Goal: Download file/media

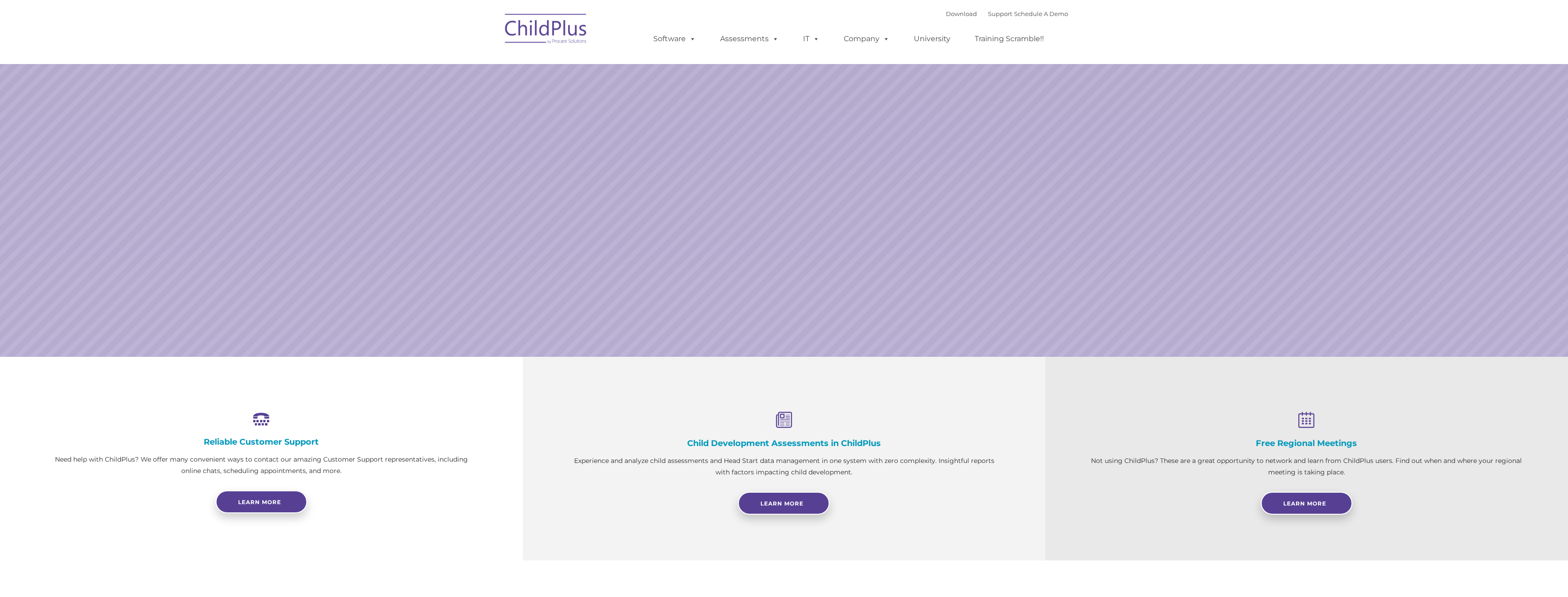
select select "MEDIUM"
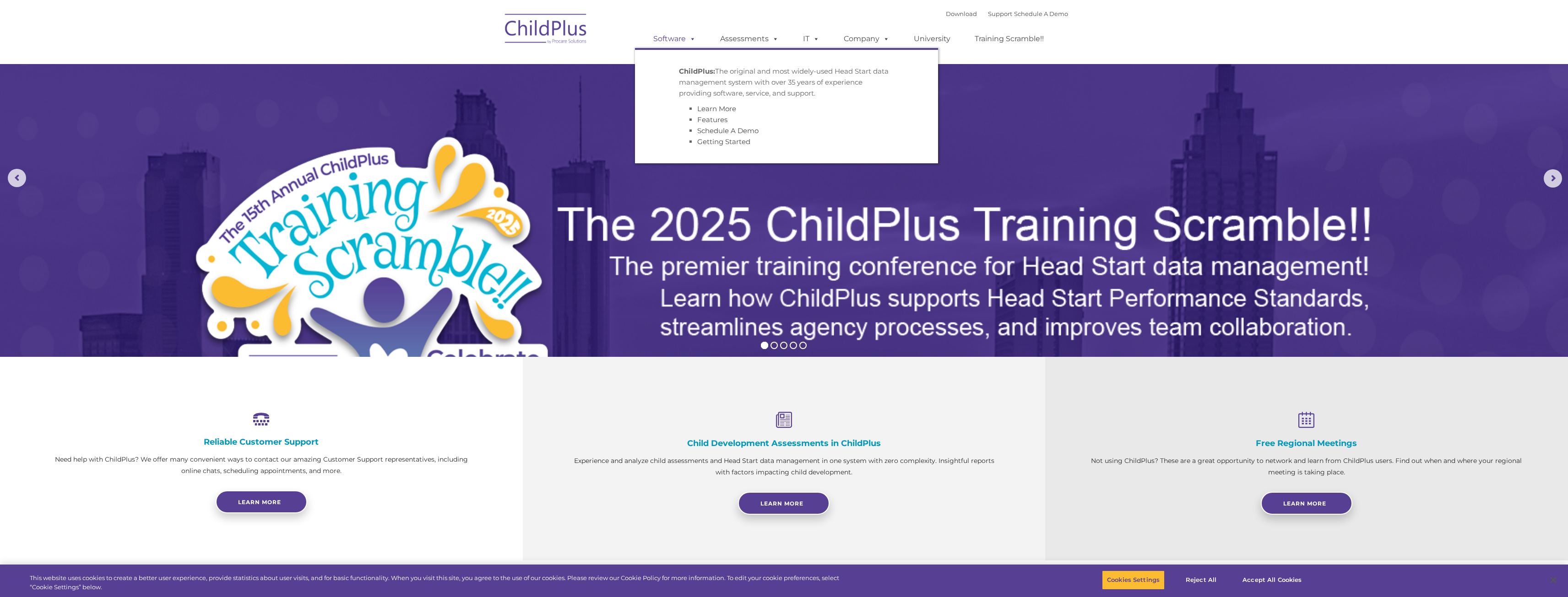
click at [692, 37] on span at bounding box center [691, 38] width 10 height 9
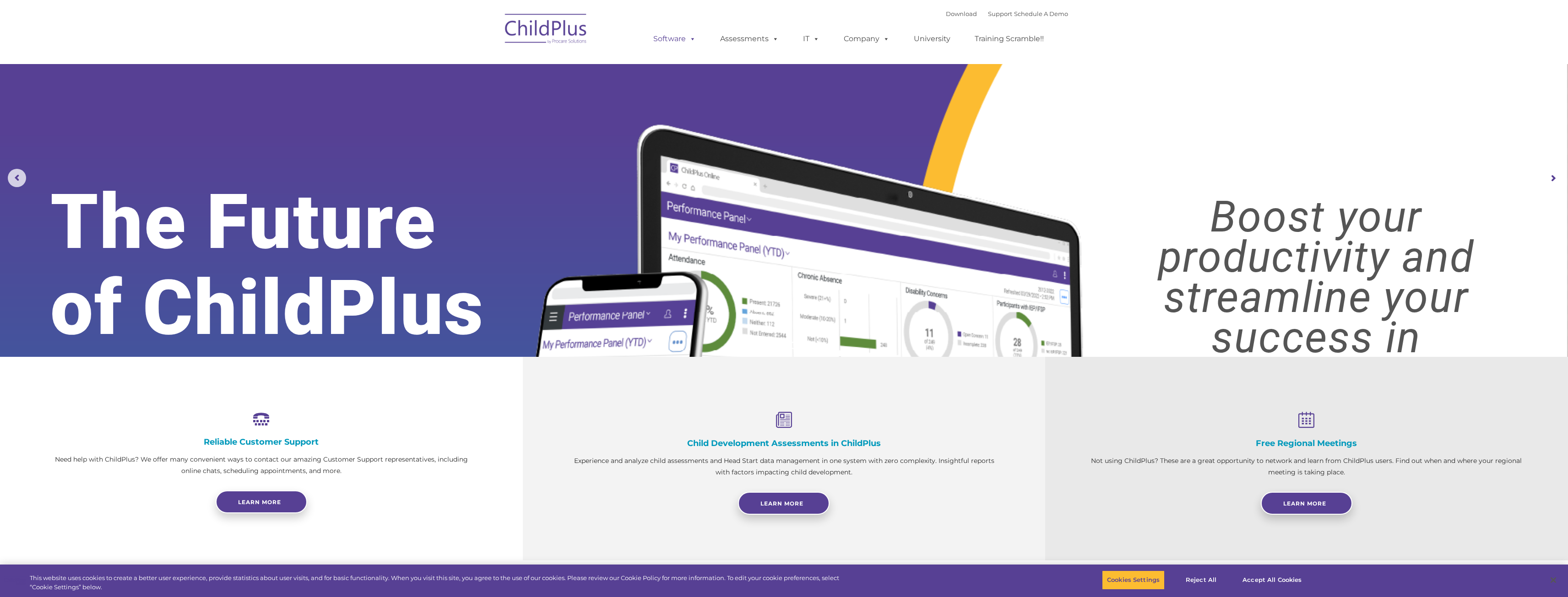
click at [676, 34] on link "Software" at bounding box center [675, 39] width 61 height 18
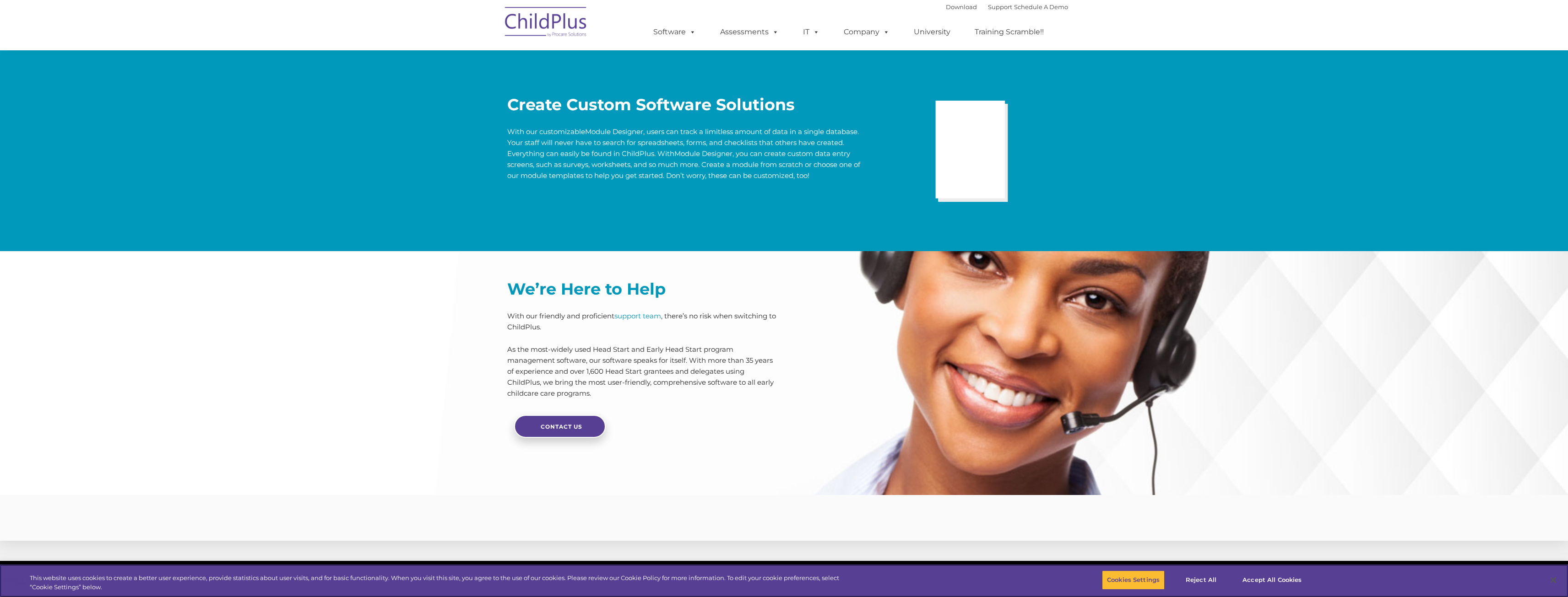
scroll to position [1837, 0]
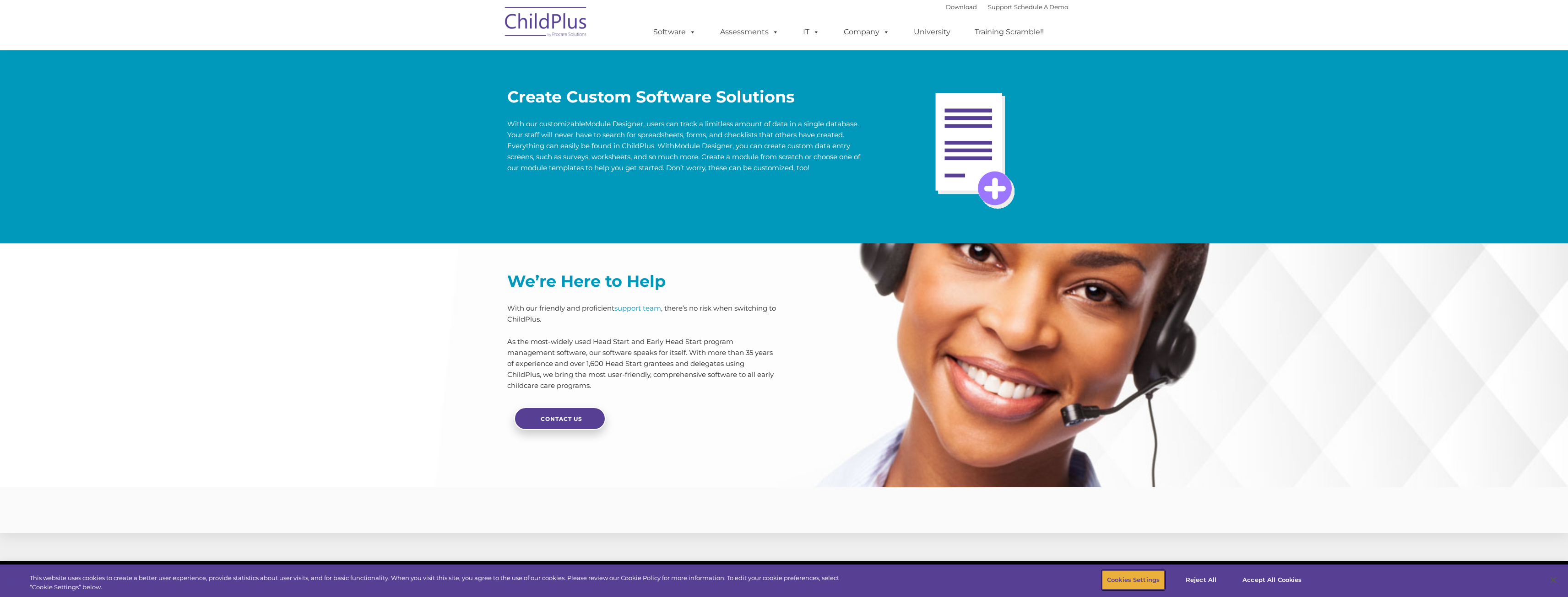
click at [1127, 575] on button "Cookies Settings" at bounding box center [1133, 580] width 63 height 19
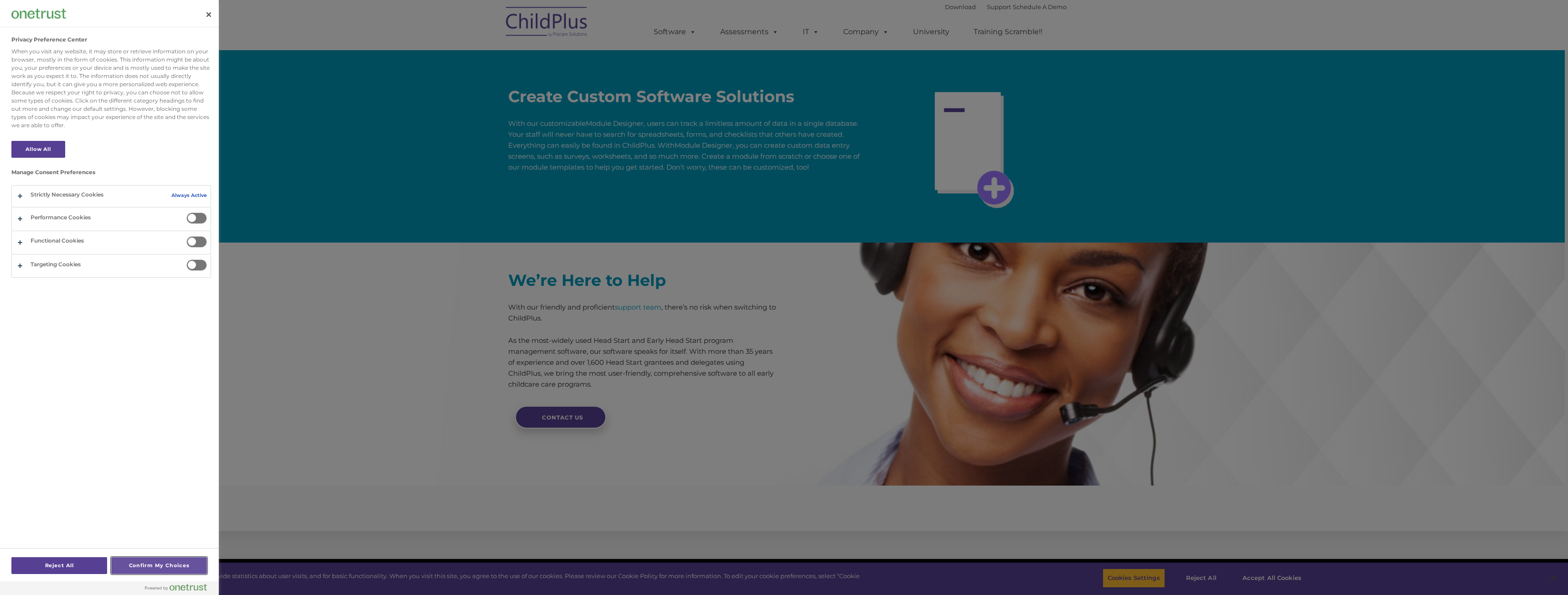
click at [150, 565] on button "Confirm My Choices" at bounding box center [159, 566] width 96 height 17
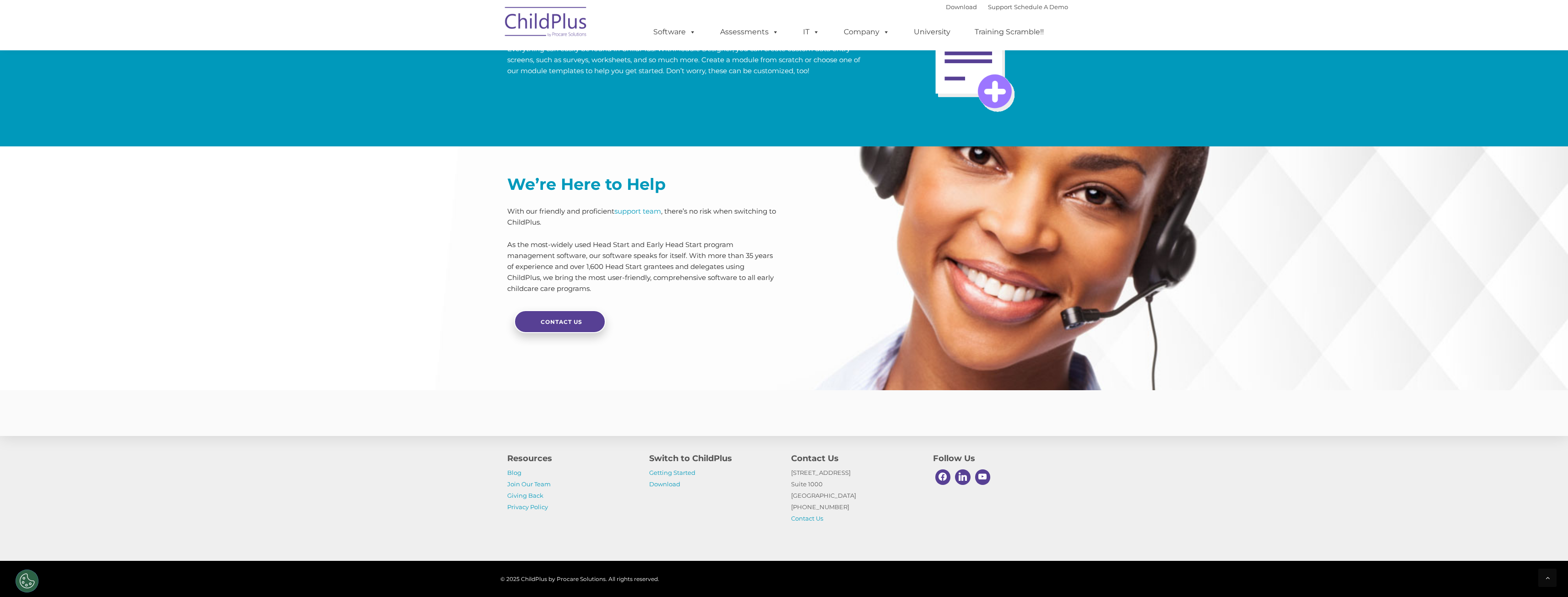
scroll to position [1979, 0]
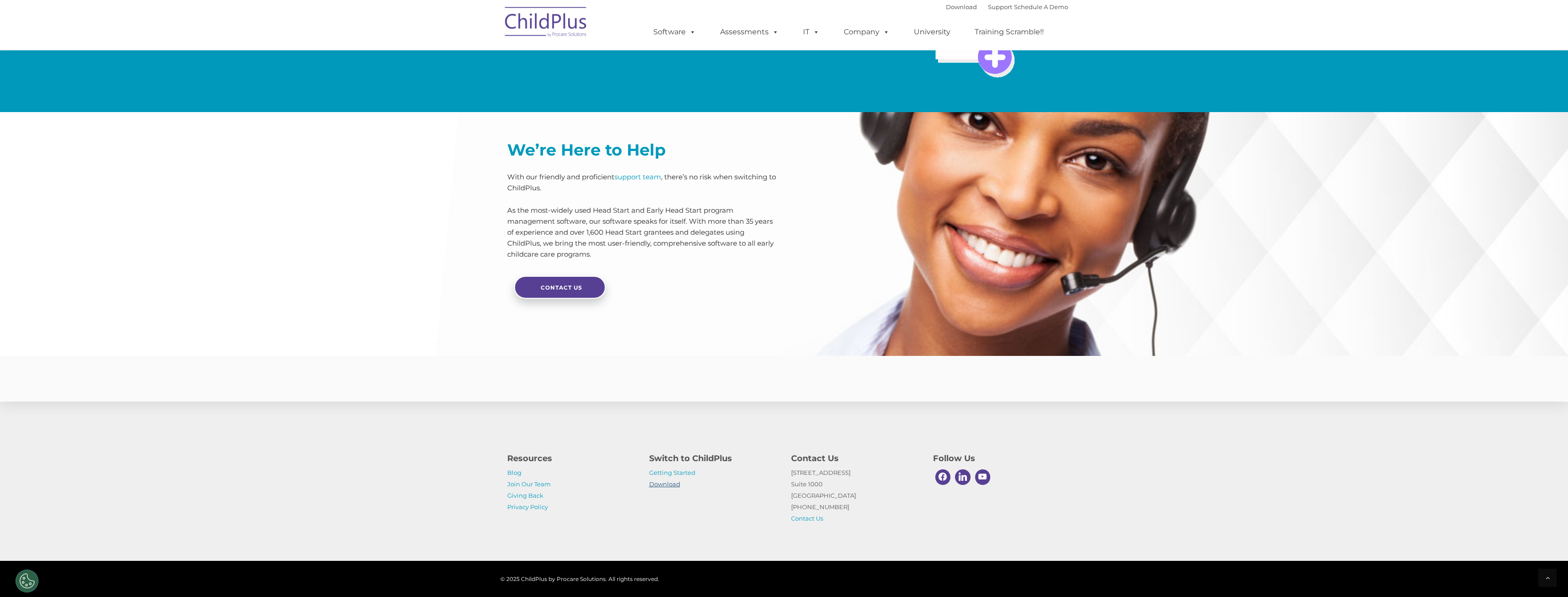
click at [669, 486] on link "Download" at bounding box center [664, 484] width 31 height 7
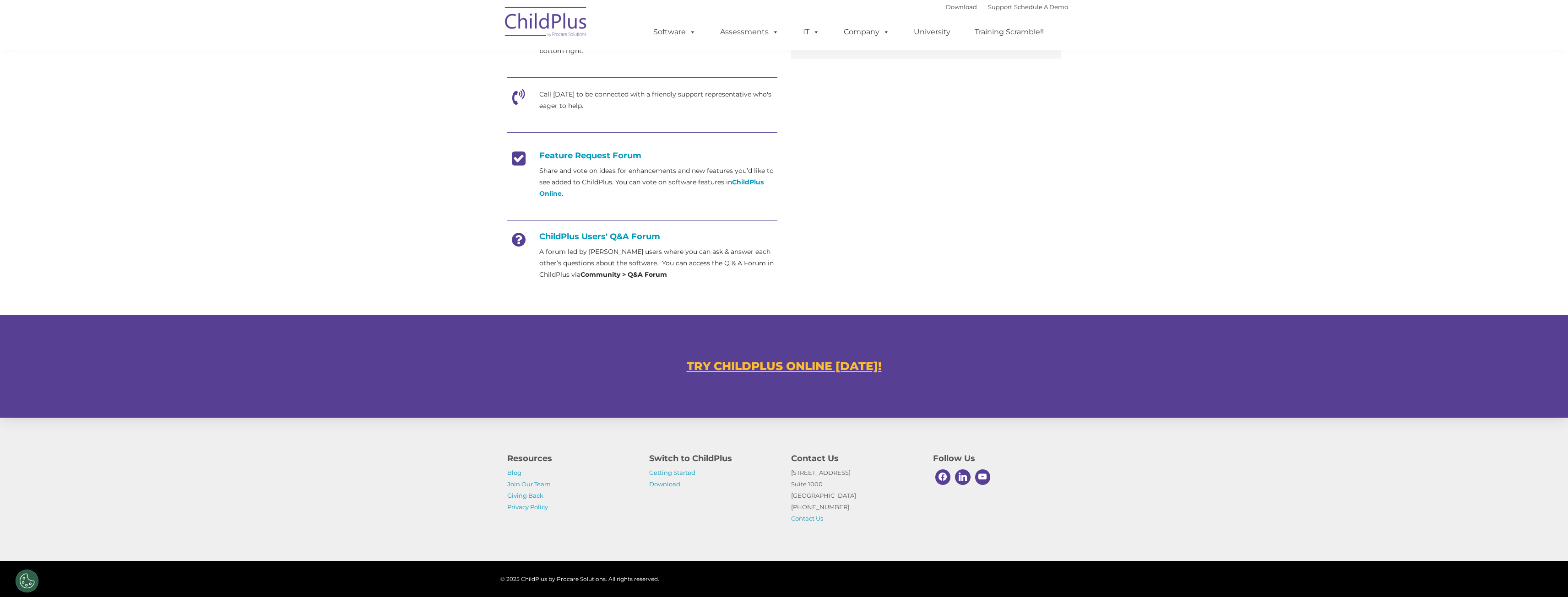
scroll to position [304, 0]
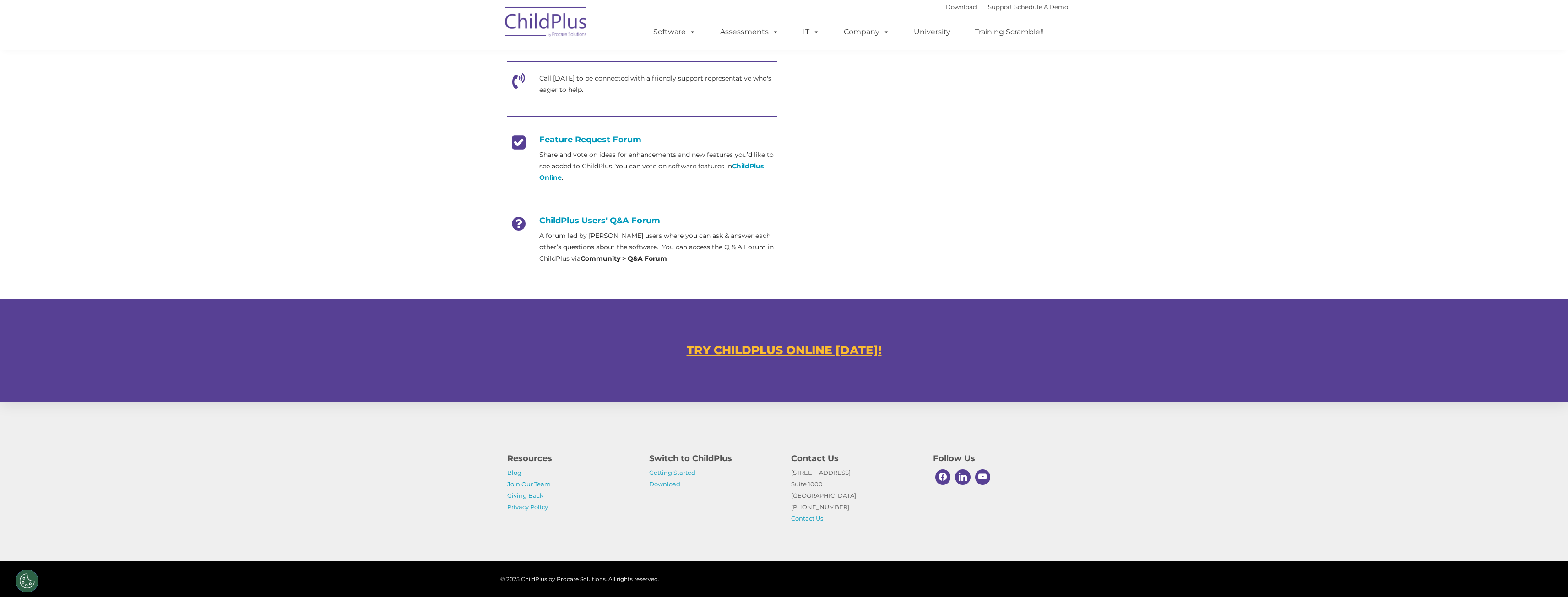
click at [664, 469] on p "Getting Started Download" at bounding box center [713, 478] width 128 height 23
click at [664, 475] on link "Getting Started" at bounding box center [672, 473] width 46 height 7
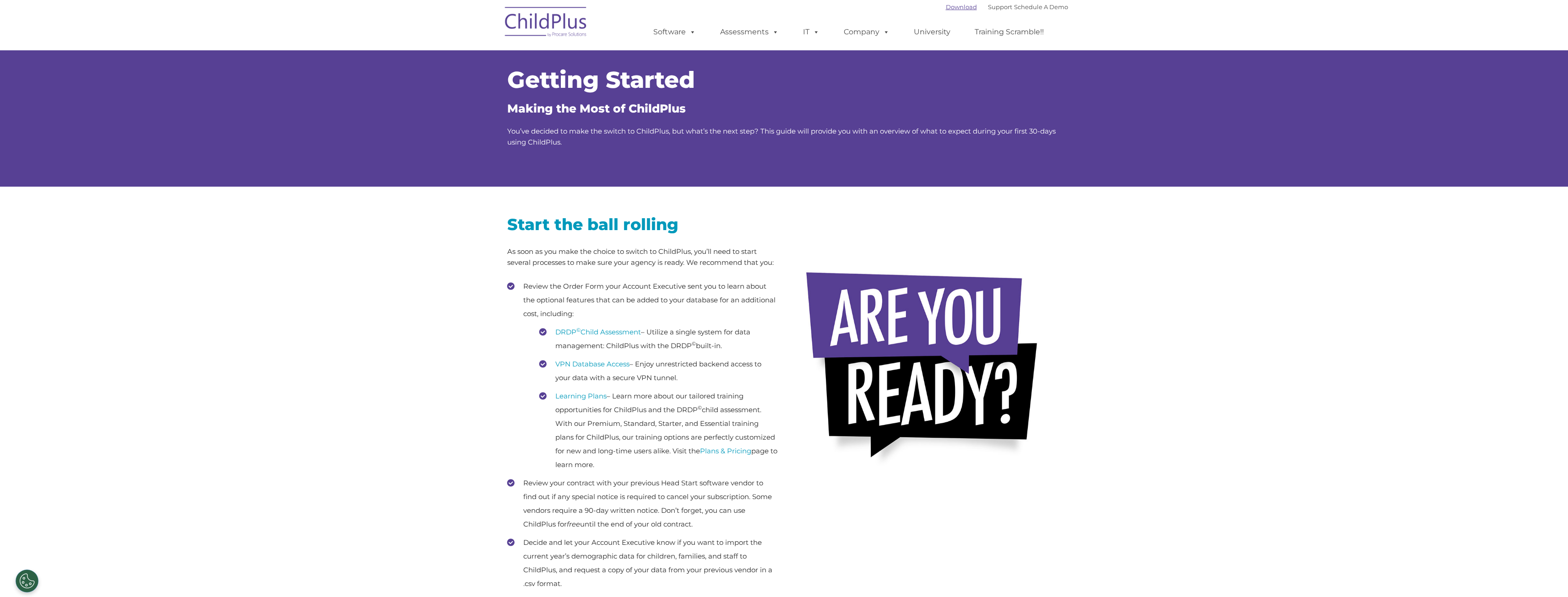
click at [946, 6] on link "Download" at bounding box center [961, 7] width 31 height 7
